Goal: Task Accomplishment & Management: Manage account settings

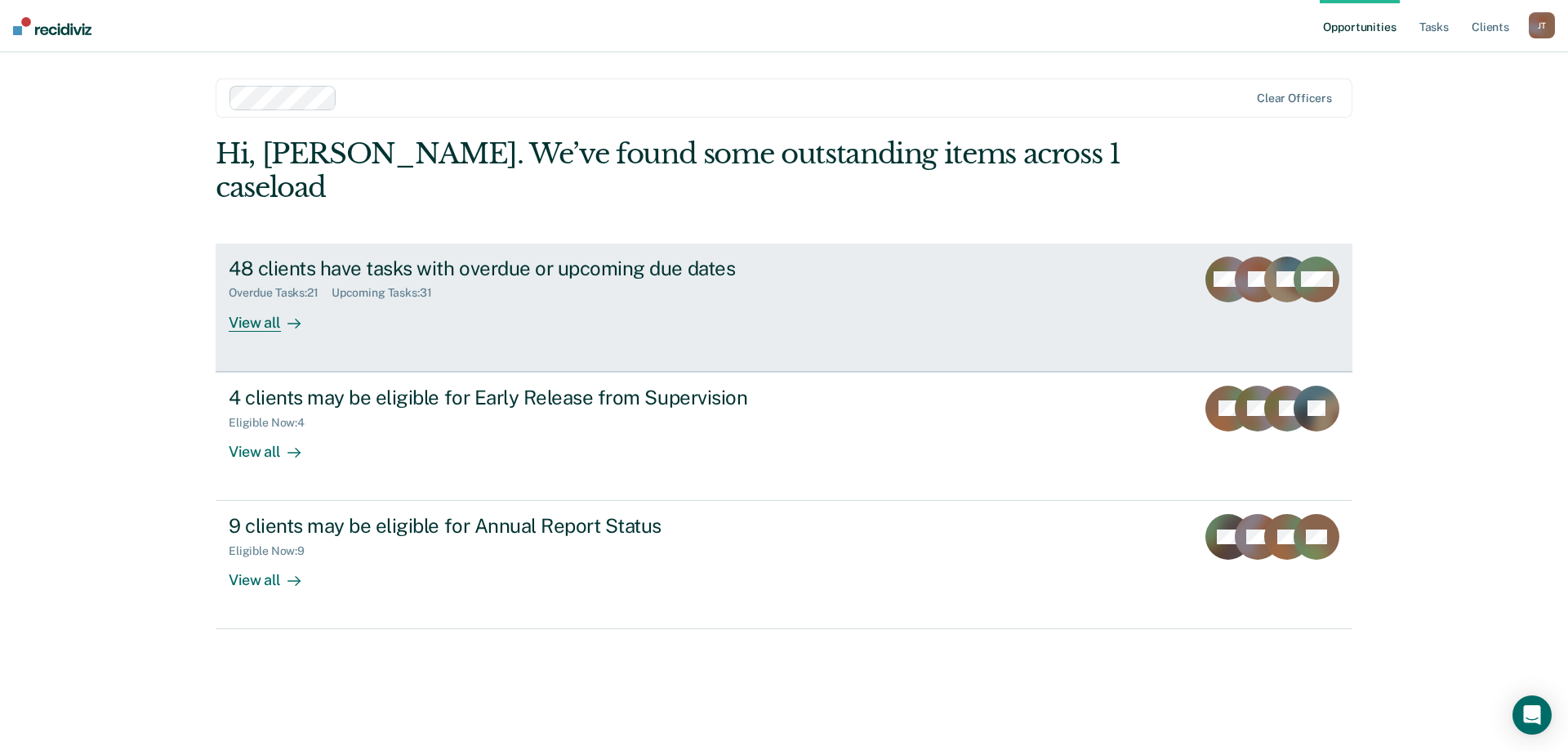
click at [478, 294] on div "48 clients have tasks with overdue or upcoming due dates Overdue Tasks : 21 Upc…" at bounding box center [534, 293] width 612 height 75
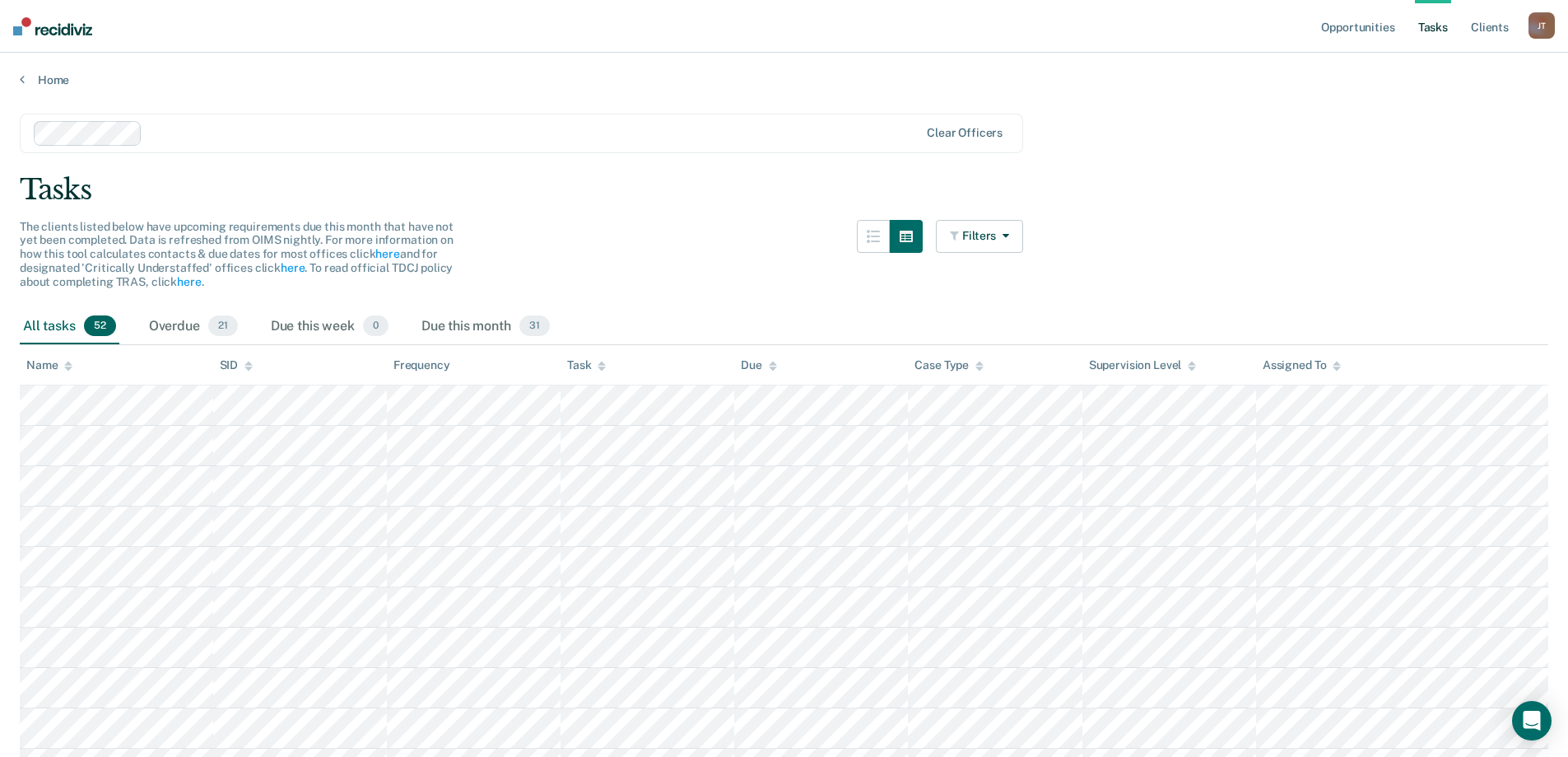
click at [601, 368] on icon at bounding box center [601, 368] width 8 height 4
click at [599, 362] on icon at bounding box center [601, 365] width 8 height 10
click at [586, 362] on div "Task" at bounding box center [587, 365] width 39 height 14
click at [55, 81] on link "Home" at bounding box center [784, 80] width 1528 height 15
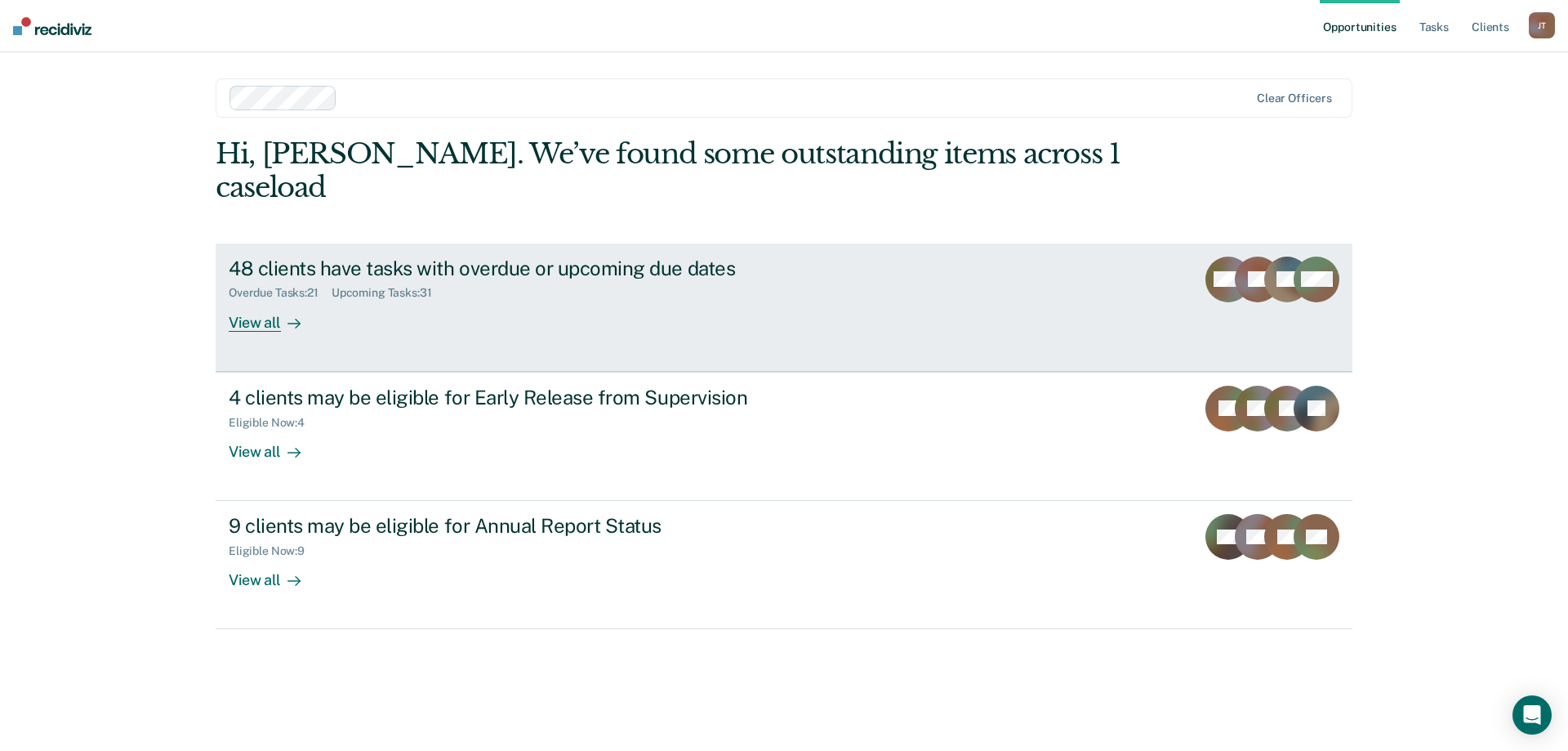
click at [536, 311] on link "48 clients have tasks with overdue or upcoming due dates Overdue Tasks : 21 Upc…" at bounding box center [783, 307] width 1136 height 129
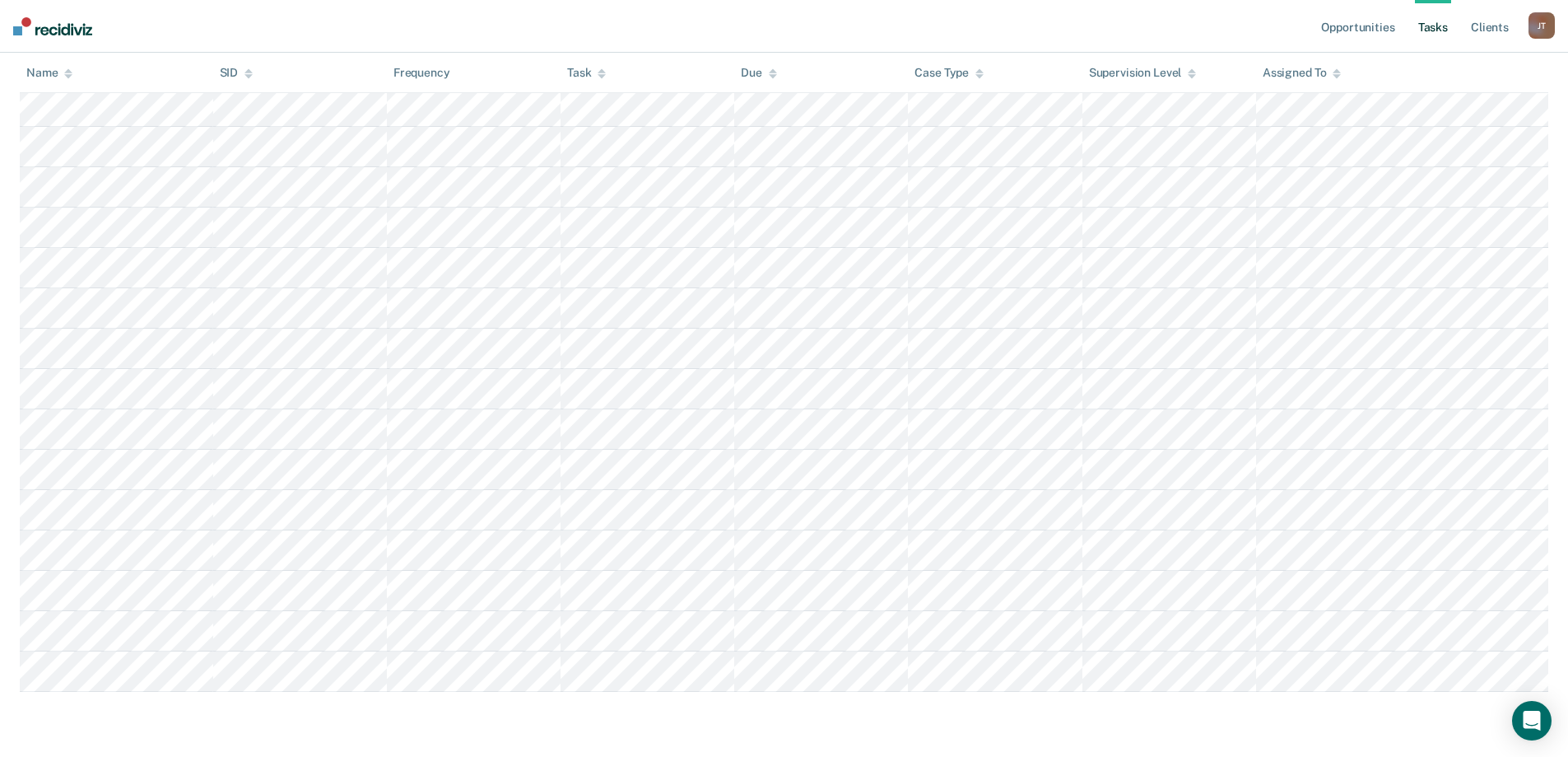
scroll to position [1793, 0]
